Goal: Task Accomplishment & Management: Use online tool/utility

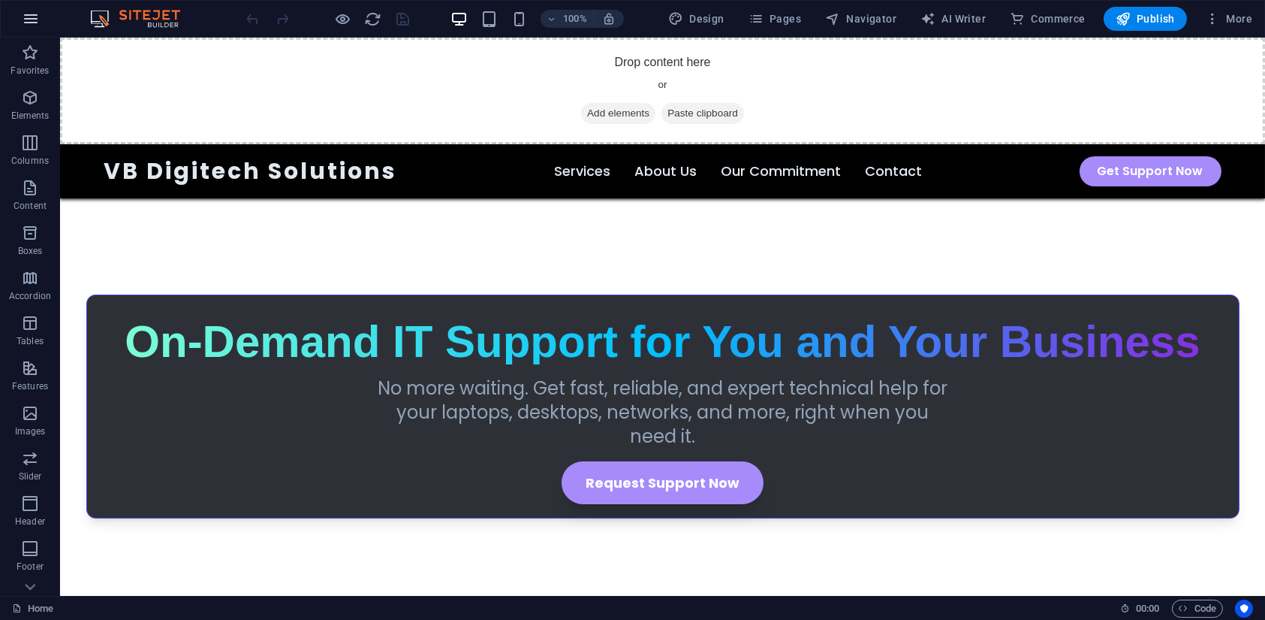
click at [33, 11] on icon "button" at bounding box center [31, 19] width 18 height 18
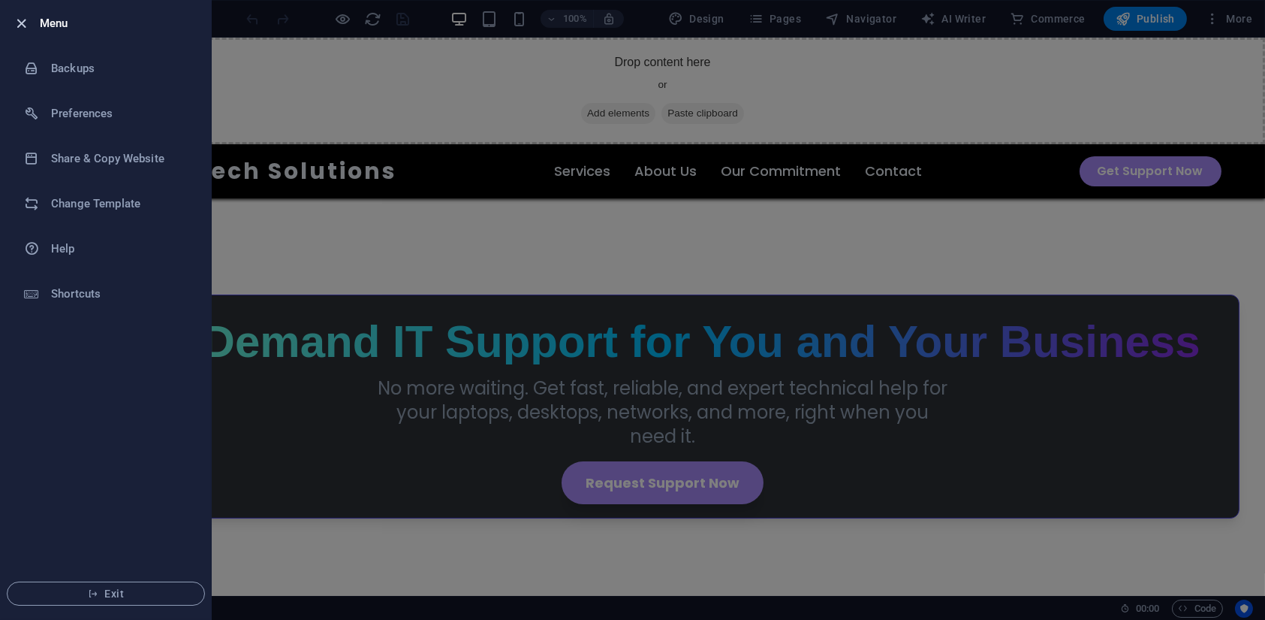
click at [23, 15] on icon "button" at bounding box center [22, 23] width 17 height 17
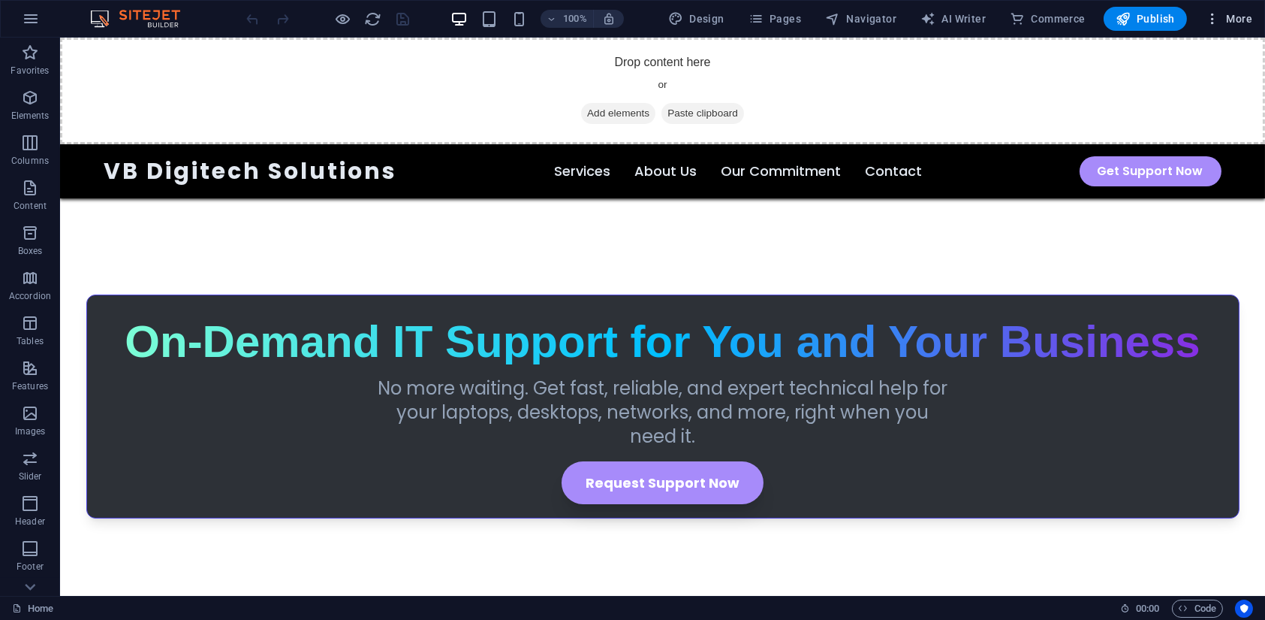
click at [1232, 17] on span "More" at bounding box center [1228, 18] width 47 height 15
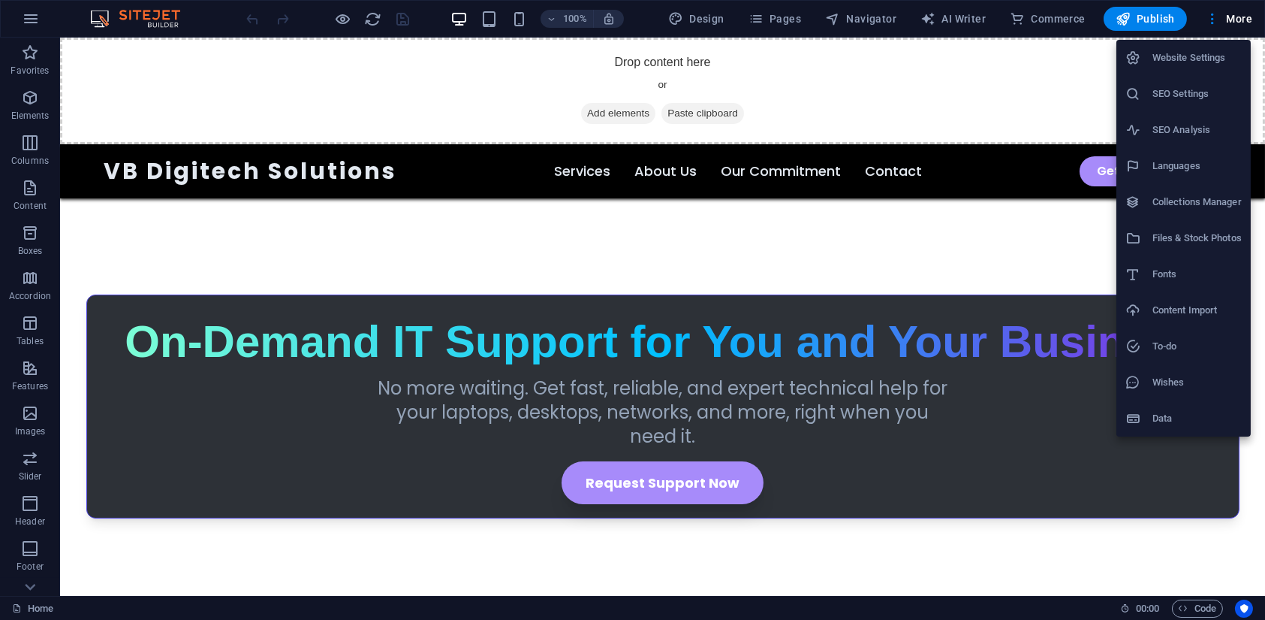
click at [147, 23] on div at bounding box center [632, 310] width 1265 height 620
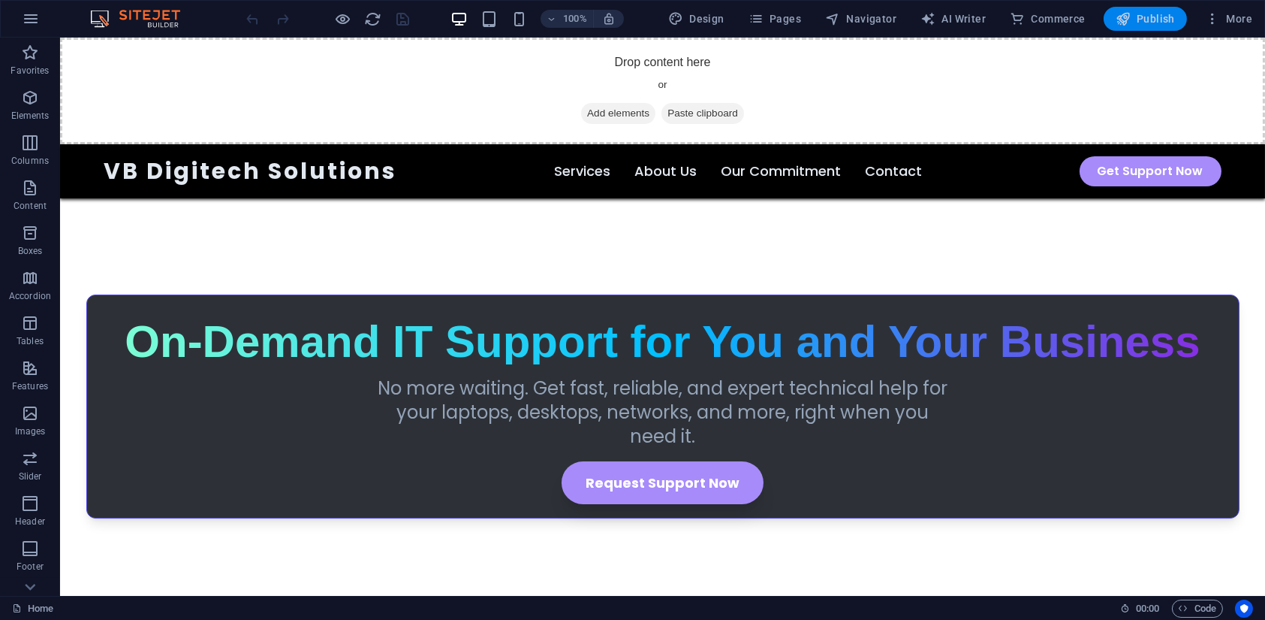
drag, startPoint x: 1141, startPoint y: 32, endPoint x: 1148, endPoint y: 16, distance: 17.5
click at [1148, 16] on div "100% Design Pages Navigator AI Writer Commerce Publish More" at bounding box center [633, 19] width 1264 height 36
click at [1148, 16] on span "Publish" at bounding box center [1145, 18] width 59 height 15
